Goal: Navigation & Orientation: Find specific page/section

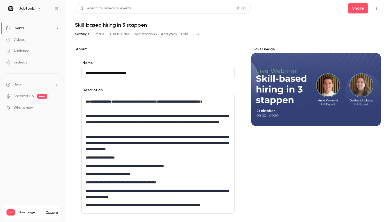
scroll to position [388, 0]
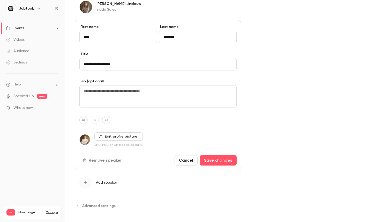
click at [30, 29] on link "Events 2" at bounding box center [32, 28] width 65 height 11
